Goal: Task Accomplishment & Management: Manage account settings

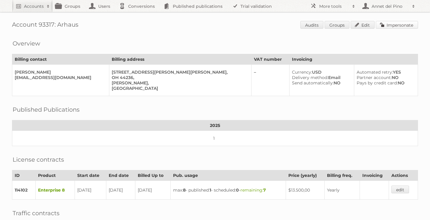
click at [399, 25] on link "Impersonate" at bounding box center [397, 25] width 42 height 8
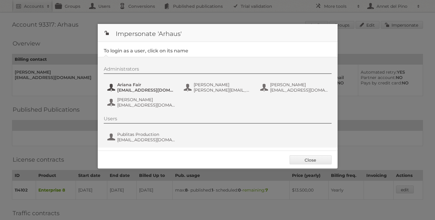
click at [149, 86] on span "Ariana Fair" at bounding box center [146, 84] width 58 height 5
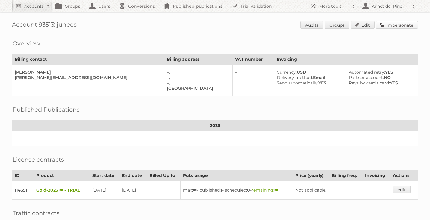
click at [413, 26] on link "Impersonate" at bounding box center [397, 25] width 42 height 8
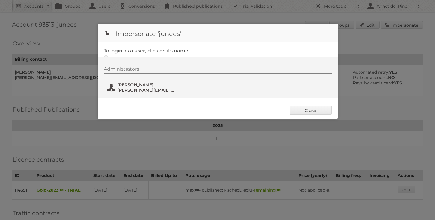
click at [146, 88] on span "rachel@junees.com" at bounding box center [146, 90] width 58 height 5
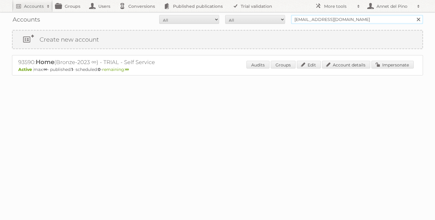
click at [325, 16] on input "jacky@magnussen.com" at bounding box center [357, 19] width 132 height 9
type input "arhaus"
click at [414, 15] on input "Search" at bounding box center [418, 19] width 9 height 9
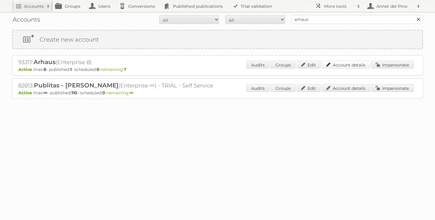
click at [360, 67] on link "Account details" at bounding box center [346, 65] width 48 height 8
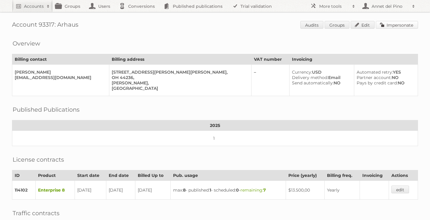
click at [399, 27] on link "Impersonate" at bounding box center [397, 25] width 42 height 8
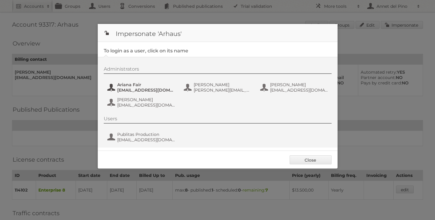
click at [136, 82] on button "[PERSON_NAME] [EMAIL_ADDRESS][DOMAIN_NAME]" at bounding box center [142, 88] width 70 height 12
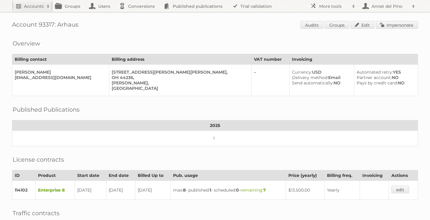
click at [26, 11] on link "Accounts" at bounding box center [32, 6] width 41 height 12
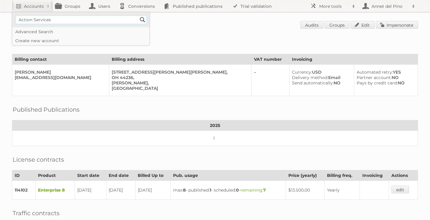
type input"] "Action Services"
click at [138, 15] on input "Search" at bounding box center [142, 19] width 9 height 9
